Goal: Information Seeking & Learning: Learn about a topic

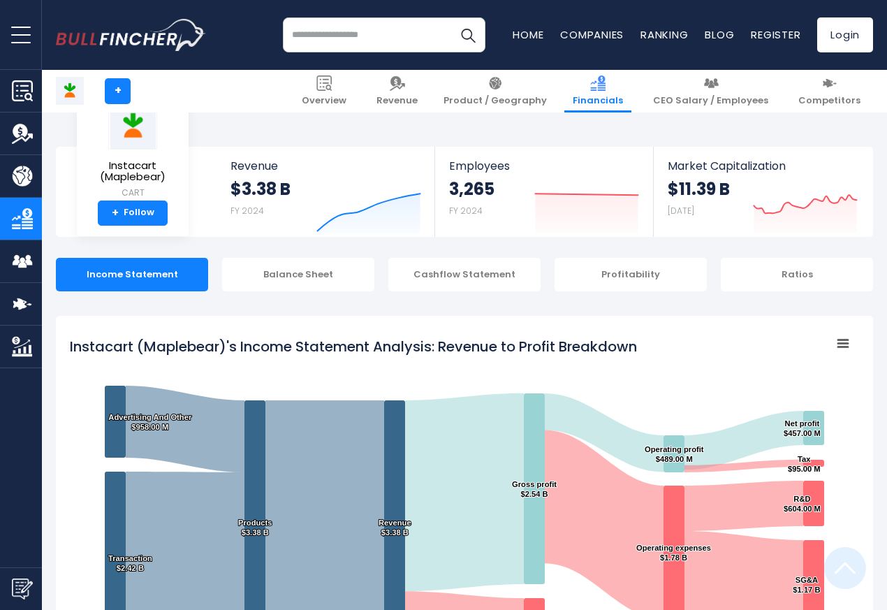
scroll to position [756, 0]
